Goal: Task Accomplishment & Management: Manage account settings

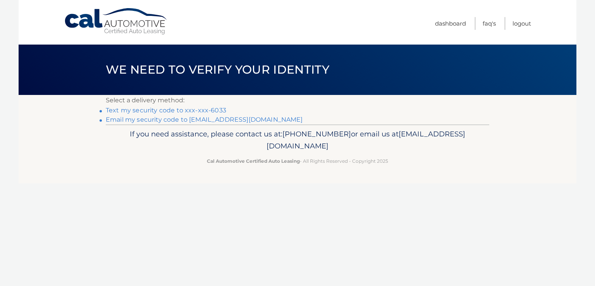
click at [198, 110] on link "Text my security code to xxx-xxx-6033" at bounding box center [166, 109] width 120 height 7
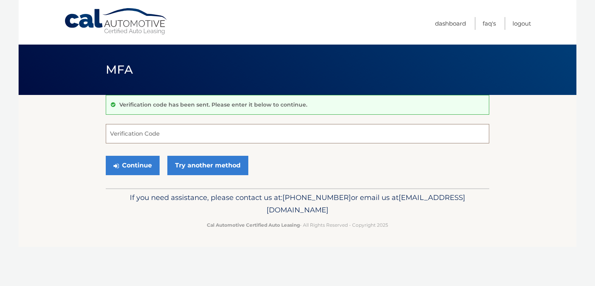
click at [177, 132] on input "Verification Code" at bounding box center [297, 133] width 383 height 19
type input "226014"
click at [146, 165] on button "Continue" at bounding box center [133, 165] width 54 height 19
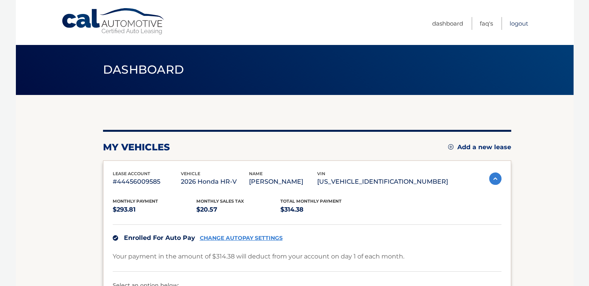
click at [522, 25] on link "Logout" at bounding box center [519, 23] width 19 height 13
